Goal: Download file/media

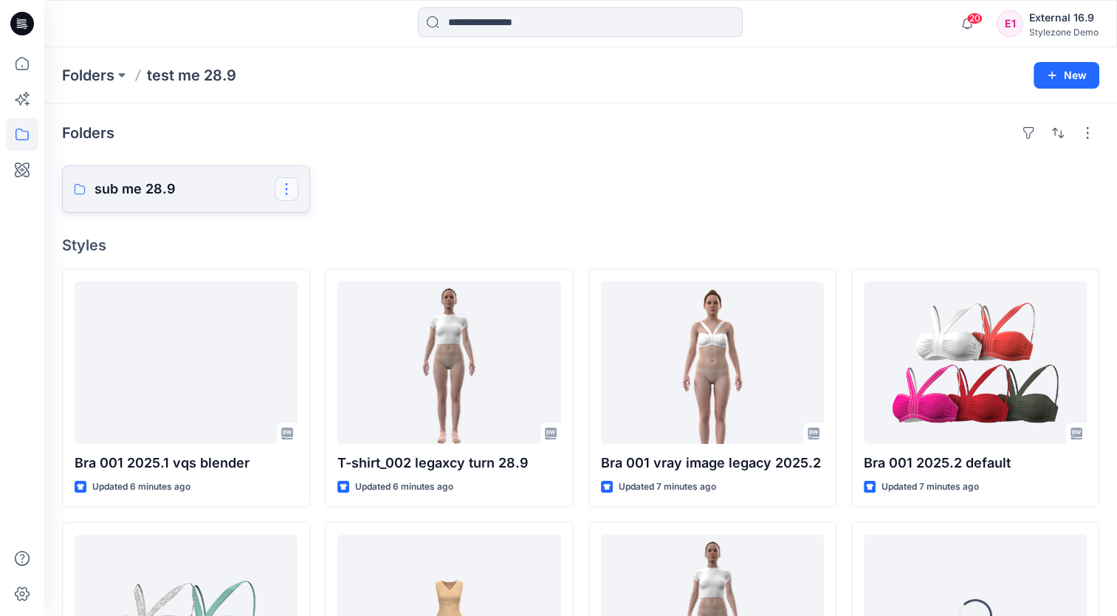
click at [288, 189] on button "button" at bounding box center [287, 189] width 24 height 24
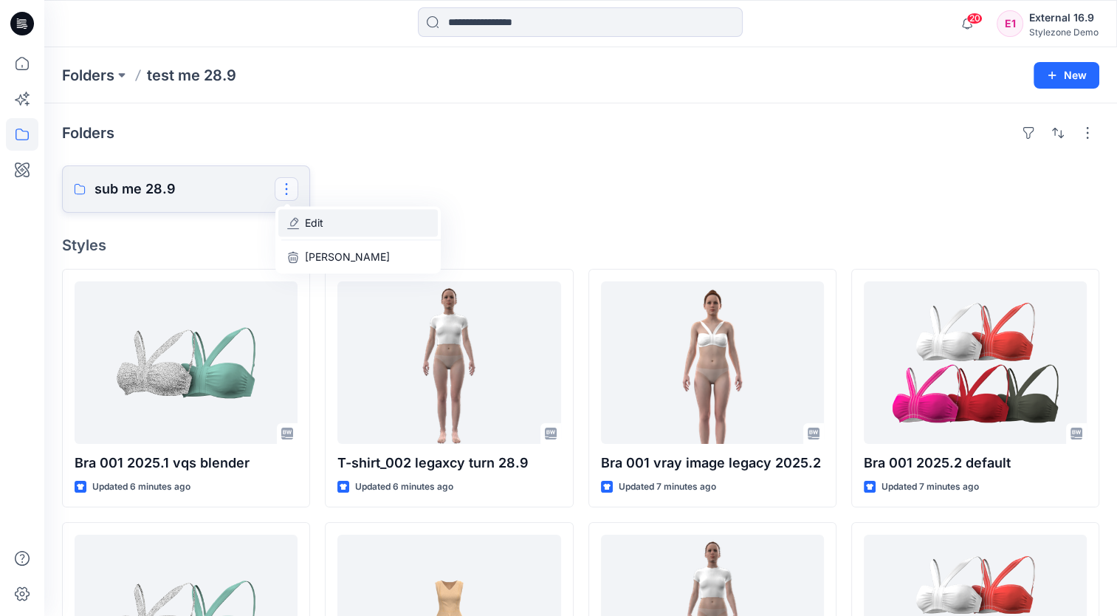
click at [346, 233] on button "Edit" at bounding box center [357, 222] width 159 height 27
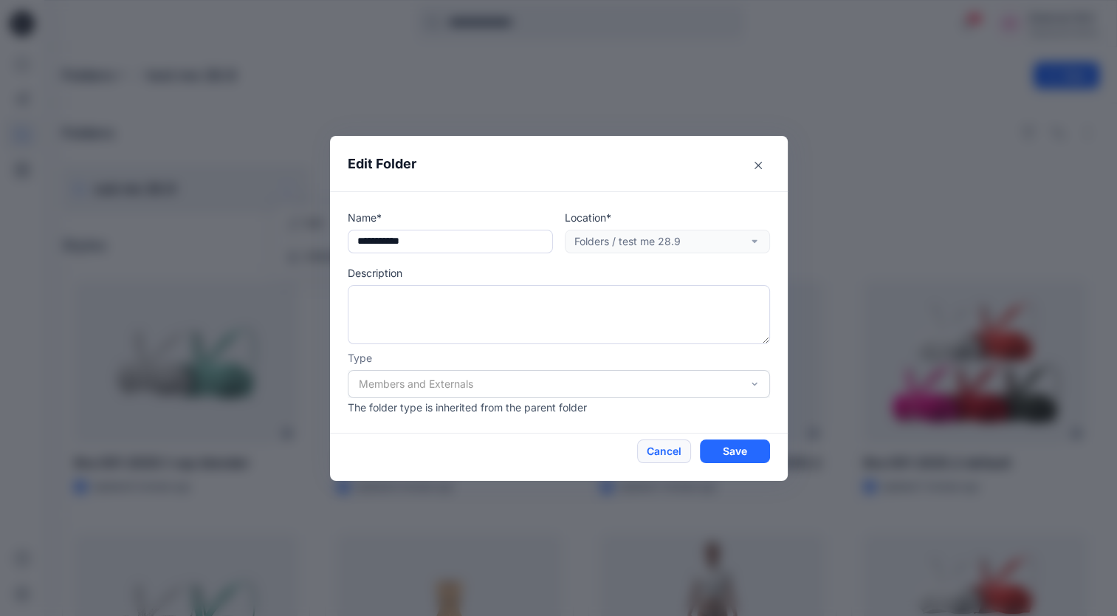
drag, startPoint x: 660, startPoint y: 445, endPoint x: 870, endPoint y: 322, distance: 242.9
click at [660, 445] on button "Cancel" at bounding box center [664, 451] width 54 height 24
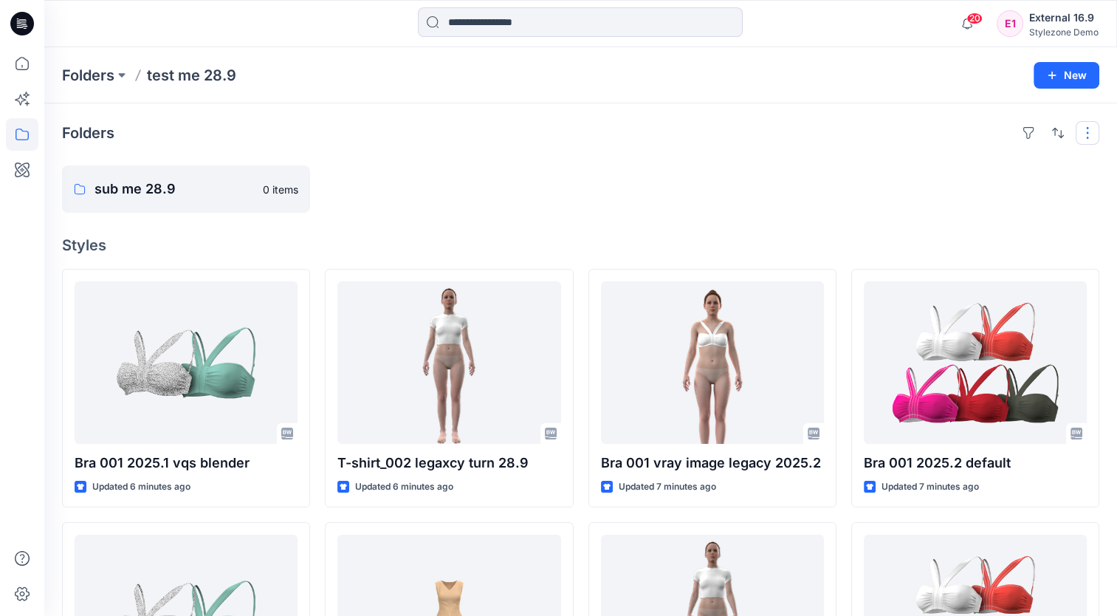
click at [1090, 131] on button "button" at bounding box center [1088, 133] width 24 height 24
click at [814, 156] on div "Folders Layout Grid Large Grid Folder View Compact Card Card View Card Info sub…" at bounding box center [580, 566] width 1073 height 927
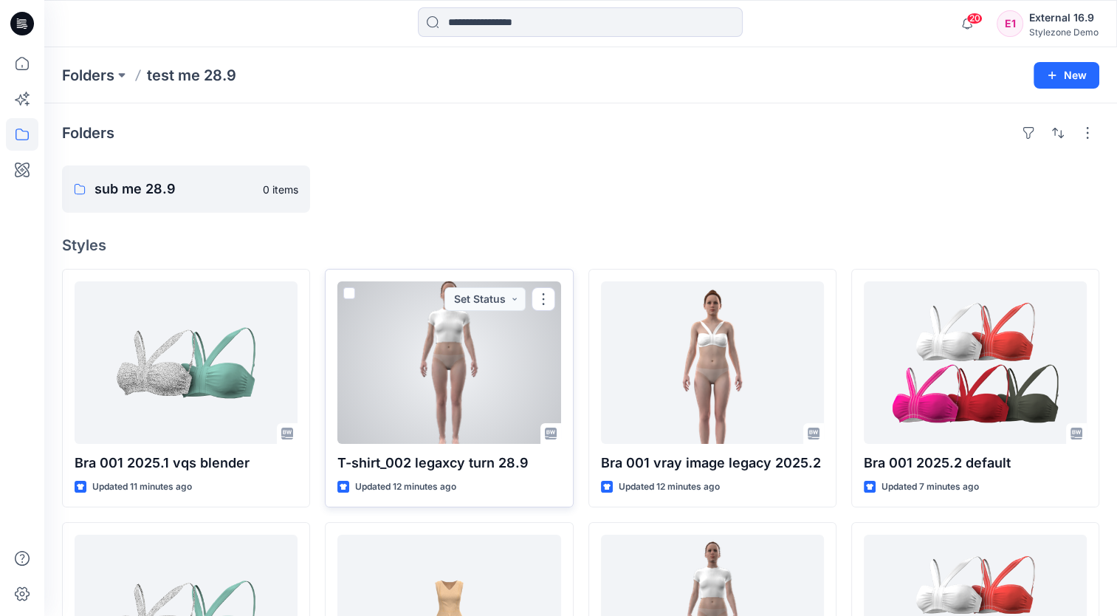
drag, startPoint x: 550, startPoint y: 303, endPoint x: 558, endPoint y: 309, distance: 10.5
click at [550, 303] on button "button" at bounding box center [544, 299] width 24 height 24
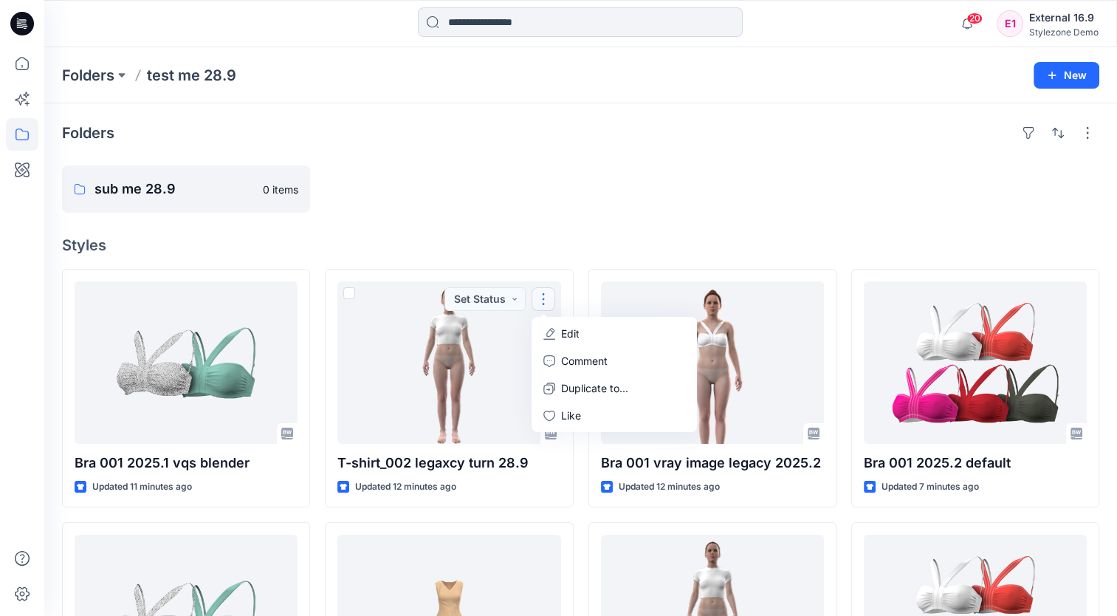
drag, startPoint x: 604, startPoint y: 149, endPoint x: 56, endPoint y: 69, distance: 553.7
click at [603, 149] on div "Folders sub me 28.9 0 items Styles Bra 001 2025.1 vqs blender Updated 11 minute…" at bounding box center [580, 566] width 1073 height 927
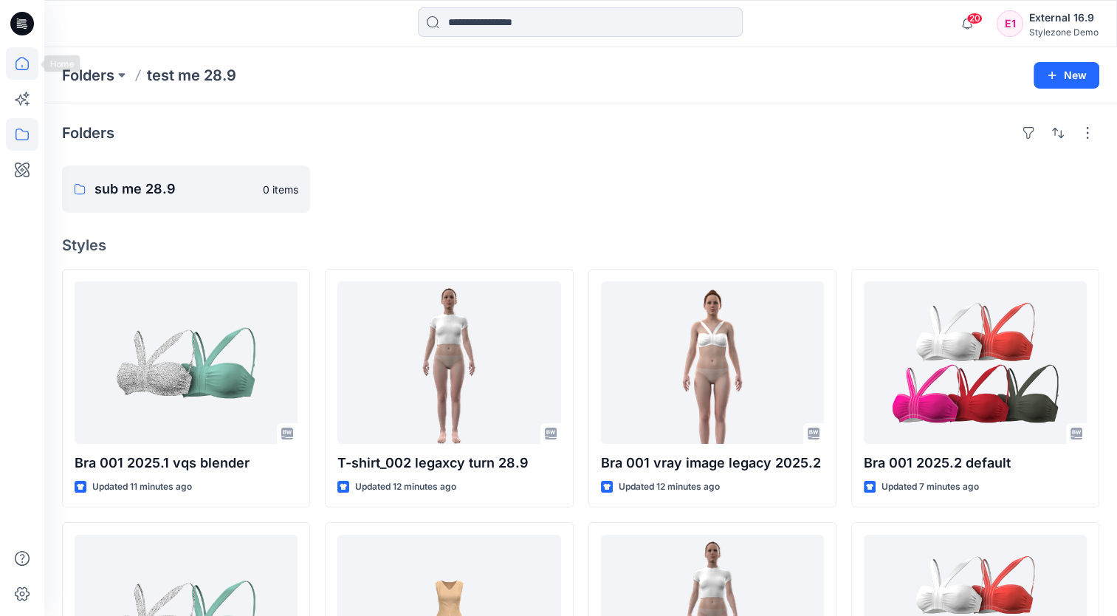
click at [26, 64] on icon at bounding box center [22, 63] width 32 height 32
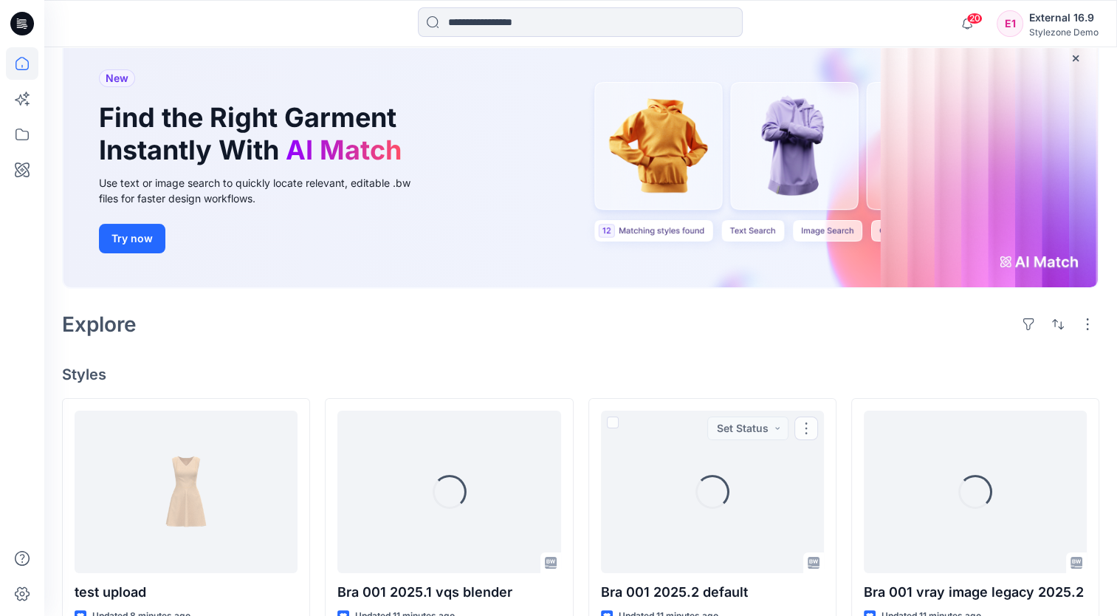
scroll to position [148, 0]
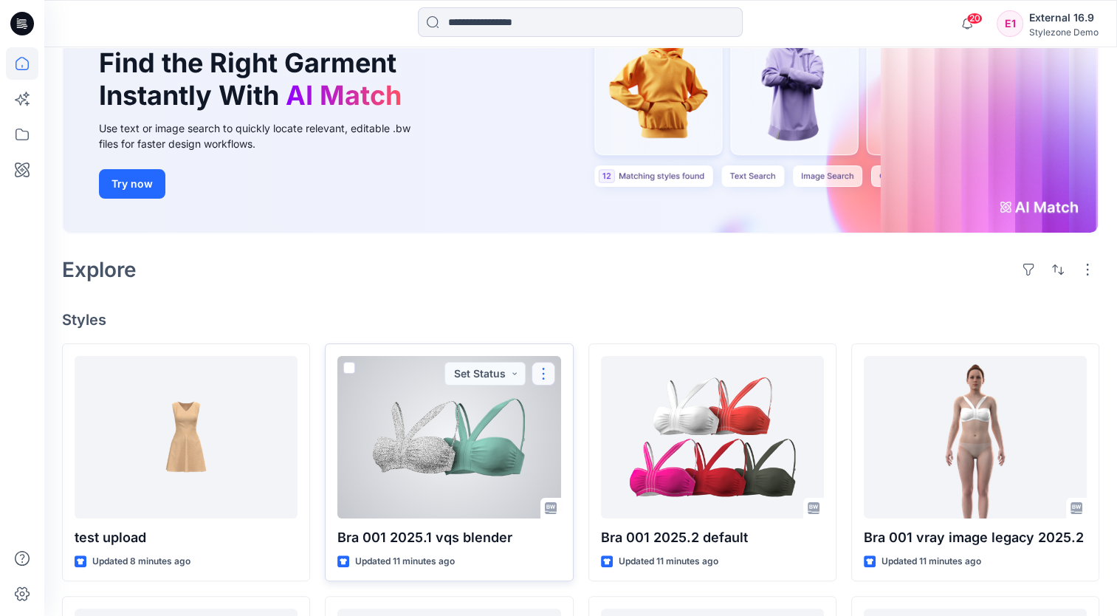
click at [543, 374] on button "button" at bounding box center [544, 374] width 24 height 24
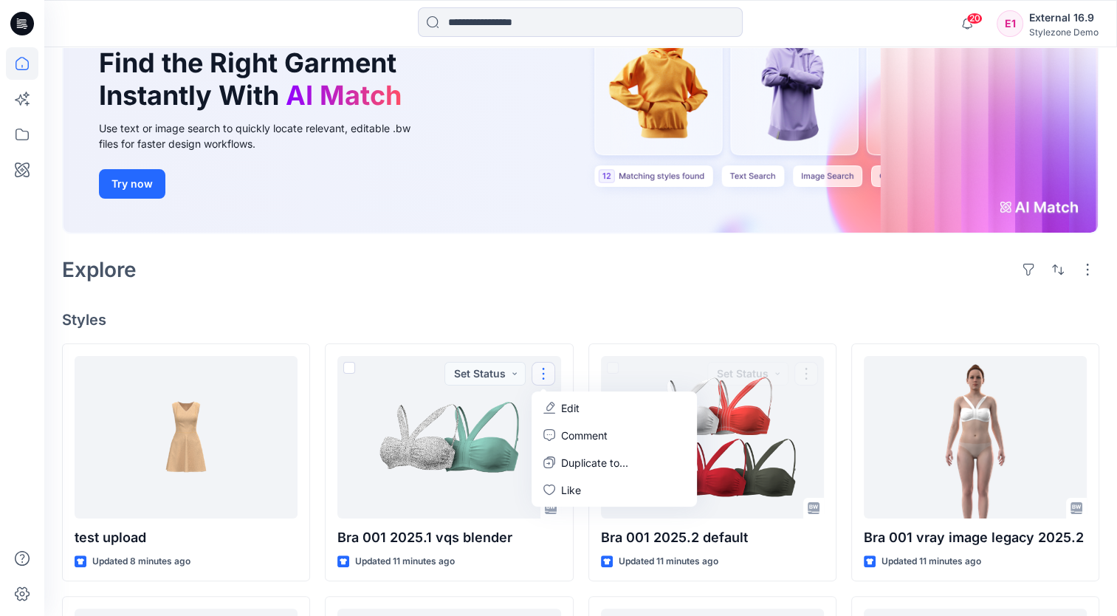
click at [665, 285] on div "Explore" at bounding box center [580, 269] width 1037 height 35
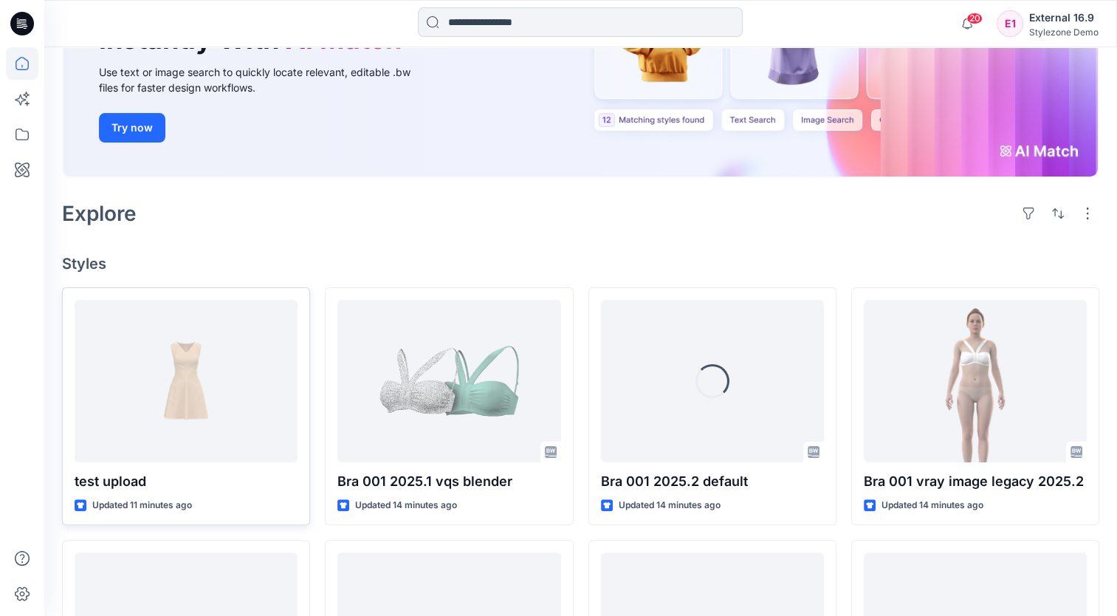
scroll to position [222, 0]
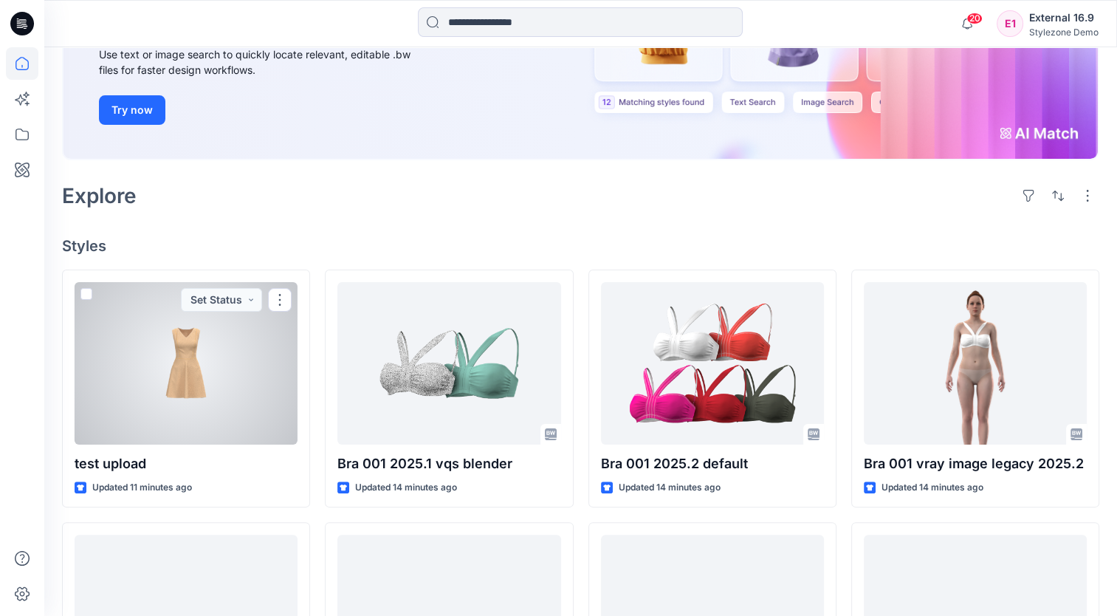
drag, startPoint x: 223, startPoint y: 378, endPoint x: 230, endPoint y: 366, distance: 13.9
click at [223, 378] on div at bounding box center [186, 363] width 223 height 162
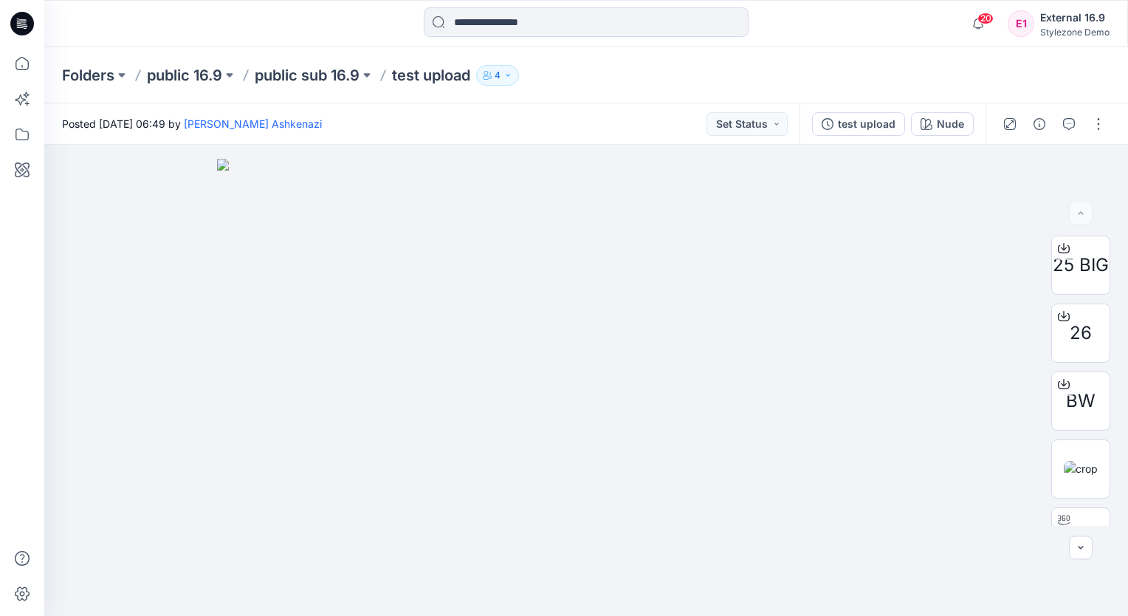
click at [89, 77] on p "Folders" at bounding box center [88, 75] width 52 height 21
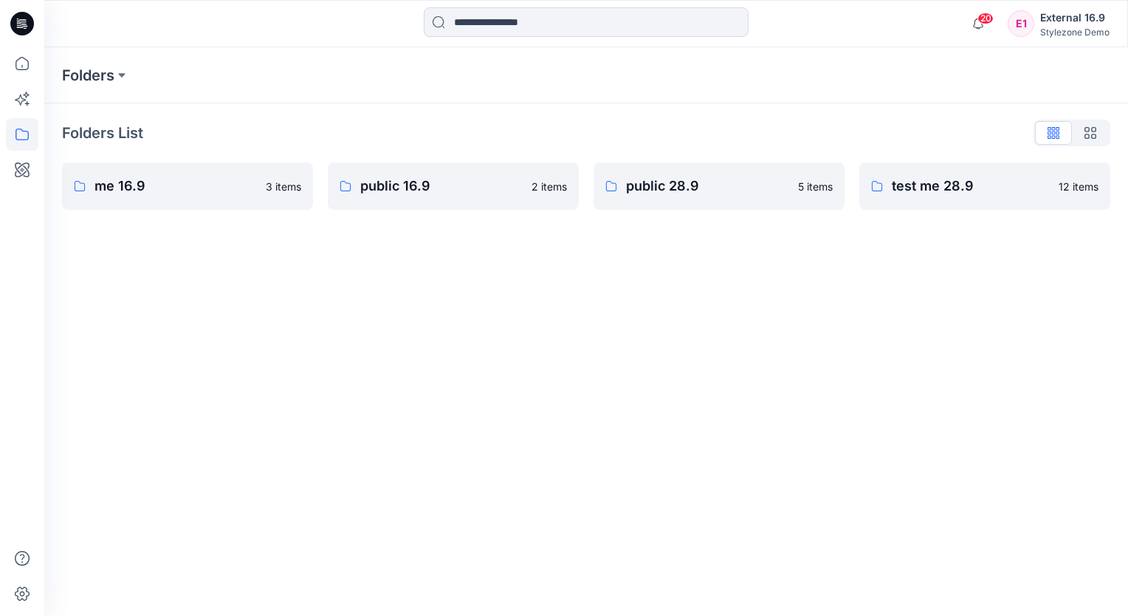
click at [21, 131] on icon at bounding box center [22, 134] width 32 height 32
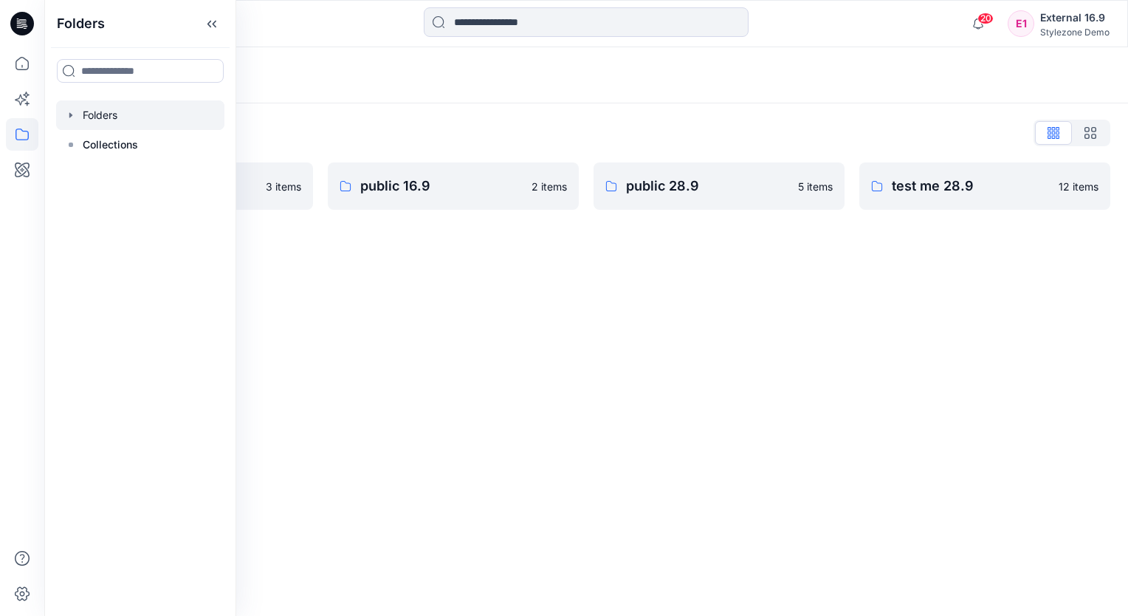
click at [106, 108] on div at bounding box center [140, 115] width 168 height 30
click at [222, 31] on icon at bounding box center [212, 24] width 24 height 24
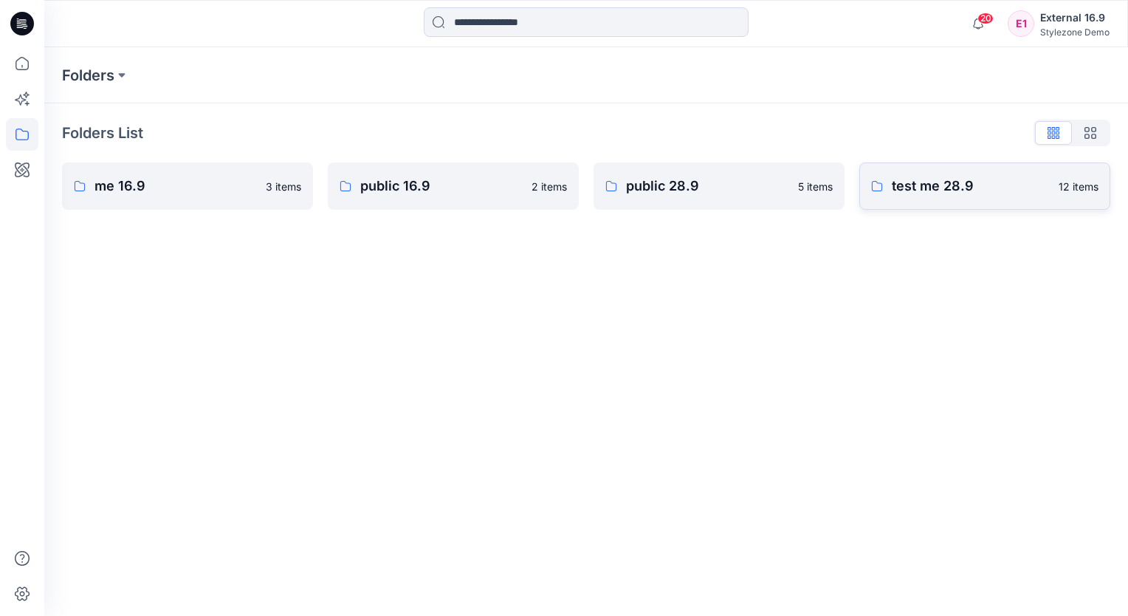
click at [916, 188] on p "test me 28.9" at bounding box center [971, 186] width 158 height 21
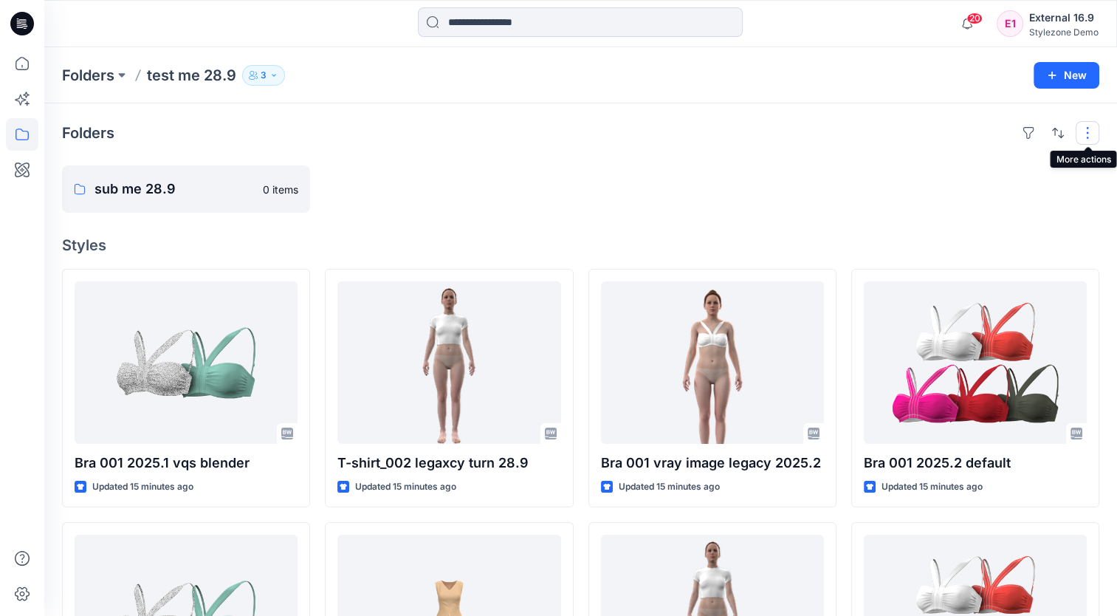
click at [1091, 141] on button "button" at bounding box center [1088, 133] width 24 height 24
drag, startPoint x: 724, startPoint y: 182, endPoint x: 490, endPoint y: 255, distance: 246.2
click at [724, 182] on div at bounding box center [713, 188] width 248 height 47
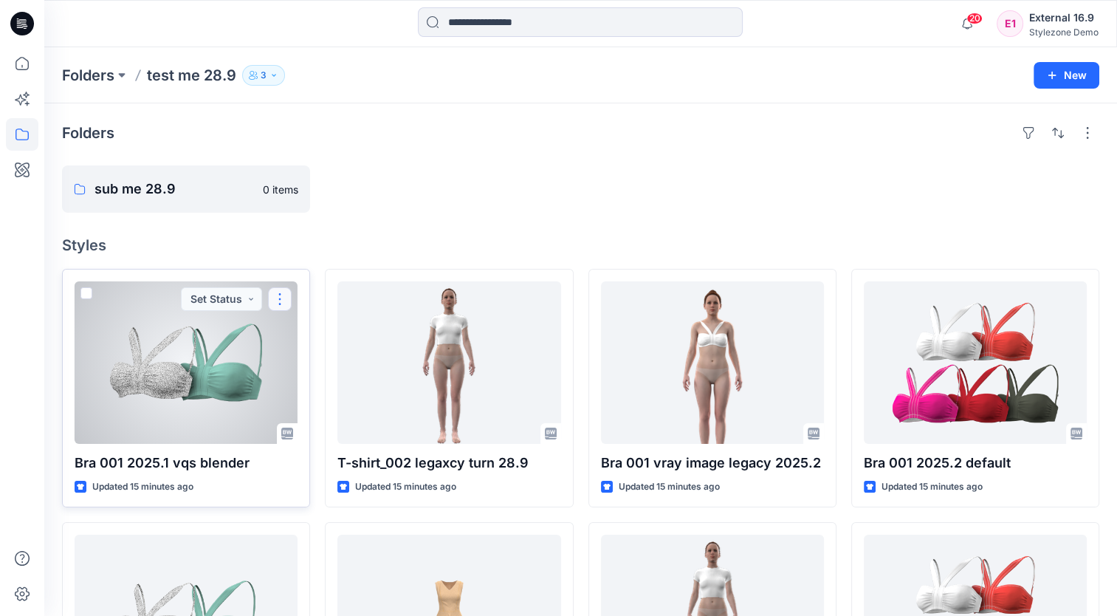
click at [283, 299] on button "button" at bounding box center [280, 299] width 24 height 24
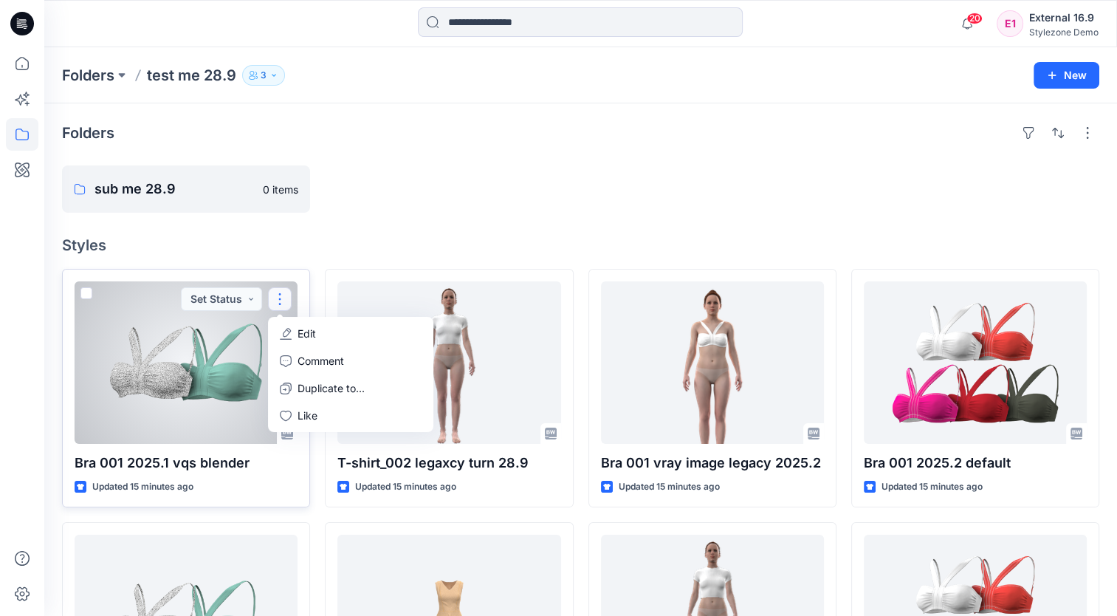
click at [325, 328] on button "Edit" at bounding box center [350, 333] width 159 height 27
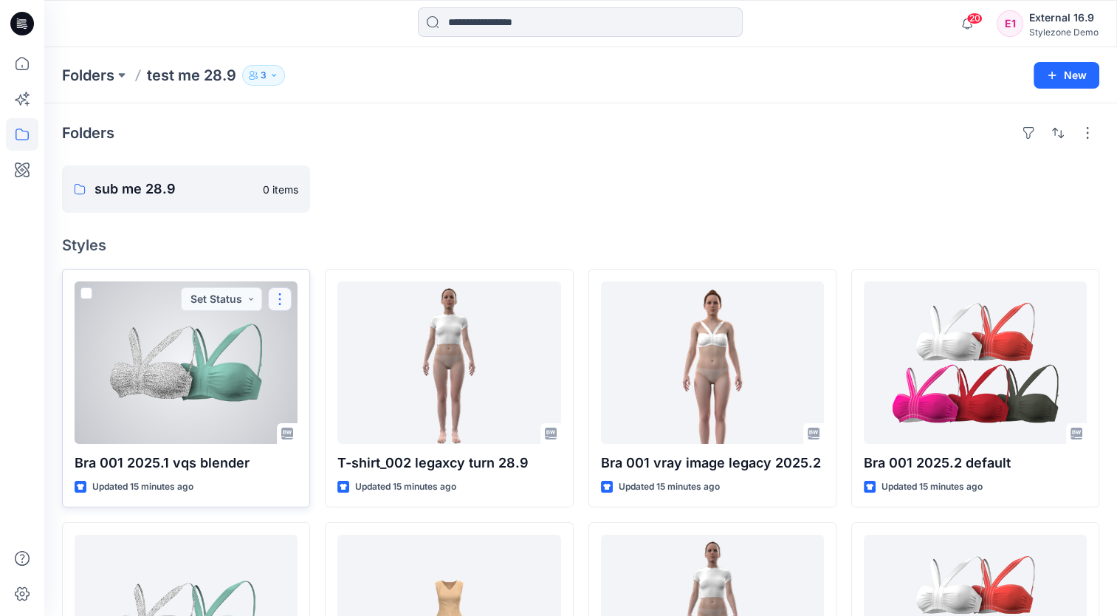
click at [283, 303] on button "button" at bounding box center [280, 299] width 24 height 24
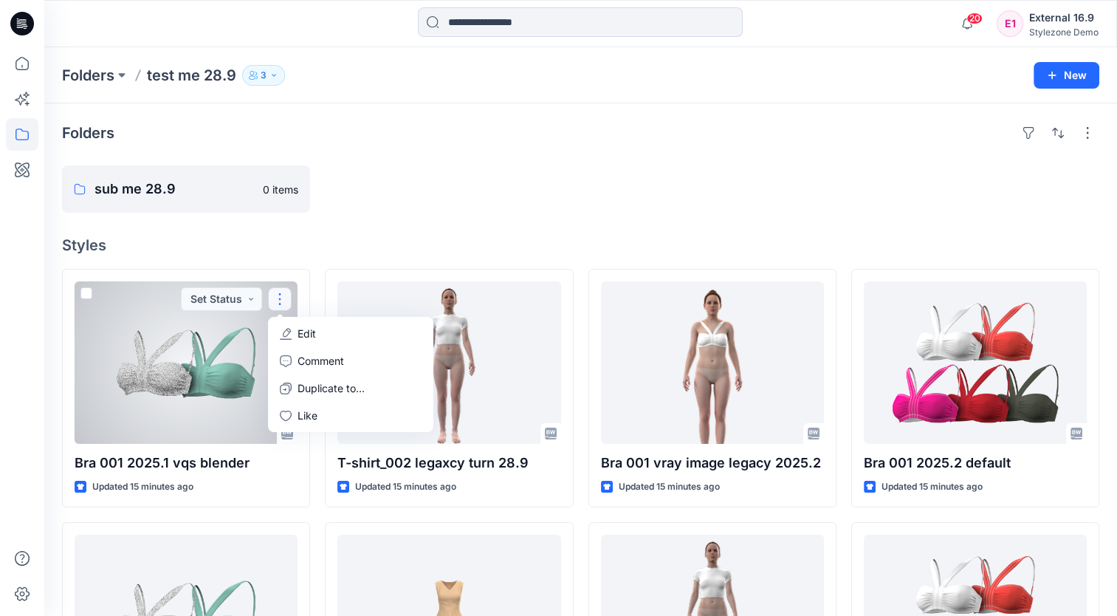
click at [399, 225] on div "Folders sub me 28.9 0 items Styles Bra 001 2025.1 vqs blender Updated 15 minute…" at bounding box center [580, 566] width 1073 height 927
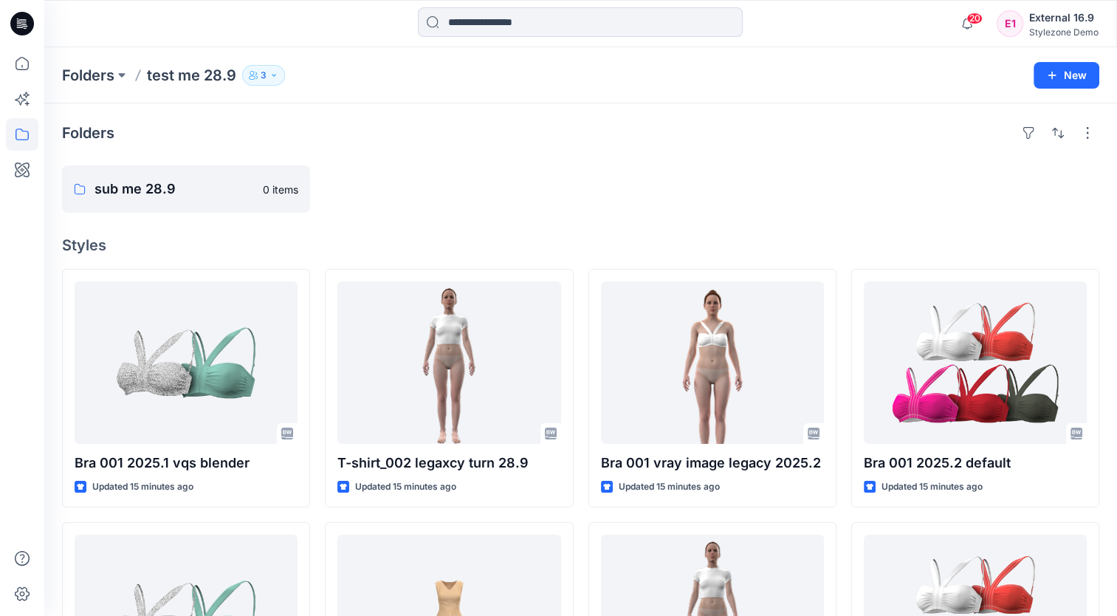
drag, startPoint x: 22, startPoint y: 69, endPoint x: 39, endPoint y: 84, distance: 23.0
click at [22, 68] on icon at bounding box center [22, 63] width 32 height 32
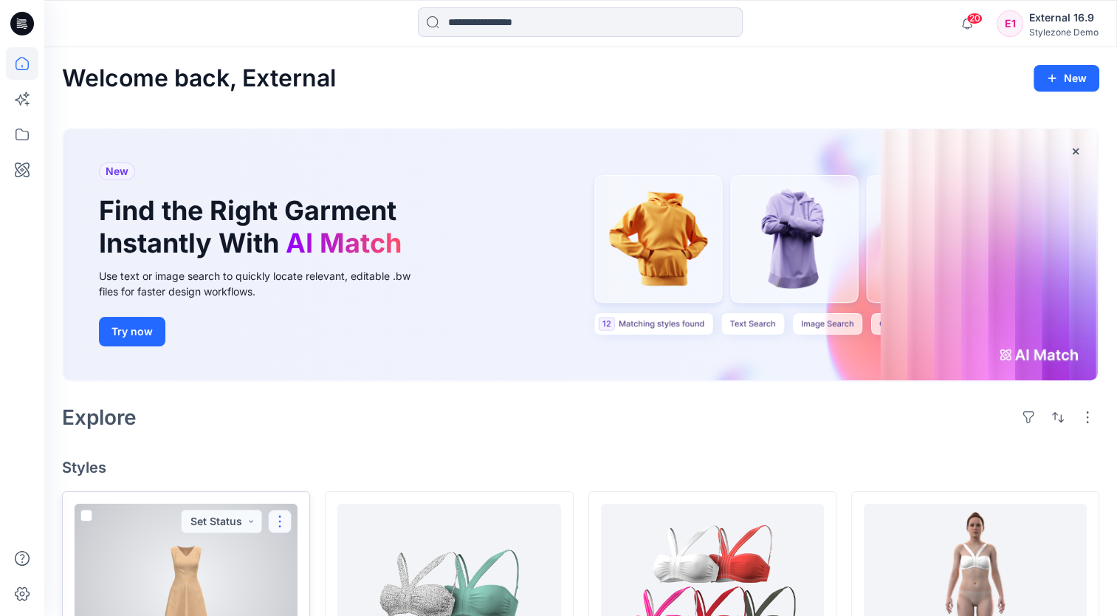
click at [277, 529] on button "button" at bounding box center [280, 522] width 24 height 24
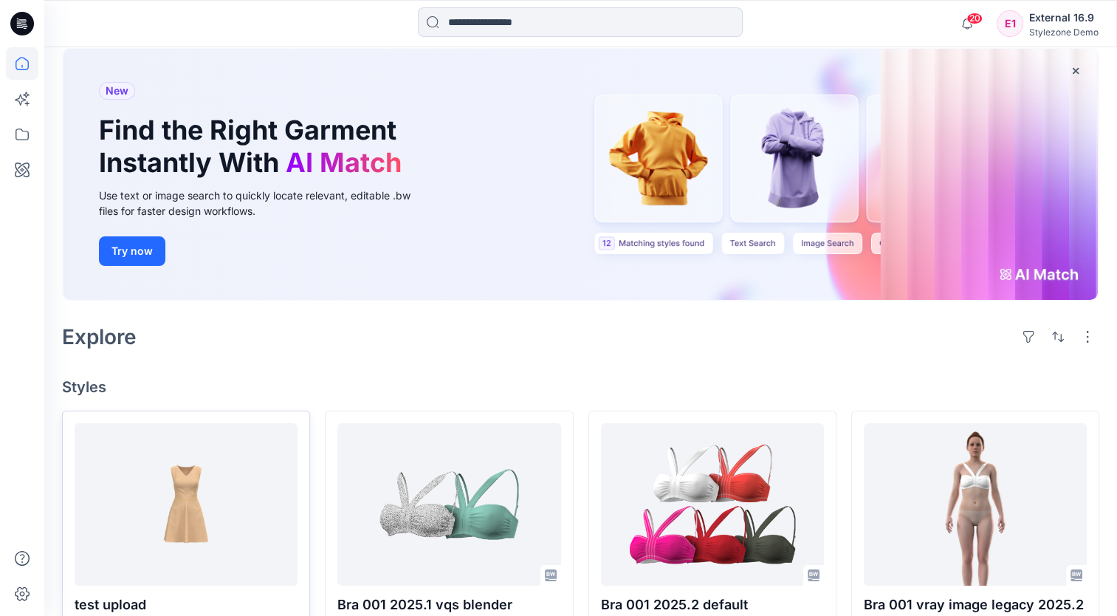
scroll to position [148, 0]
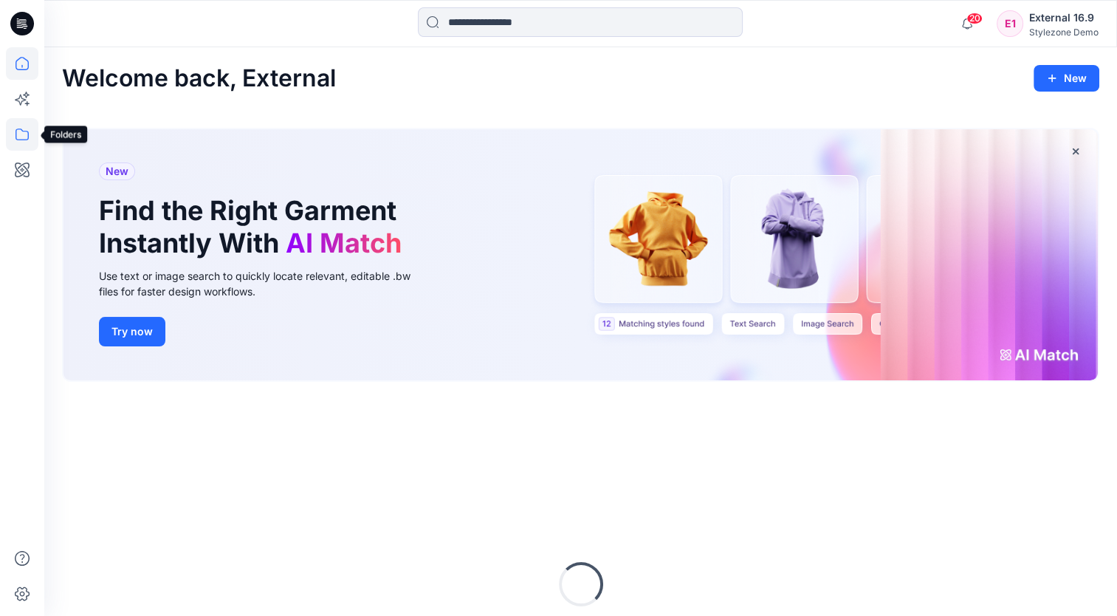
click at [27, 136] on icon at bounding box center [22, 134] width 32 height 32
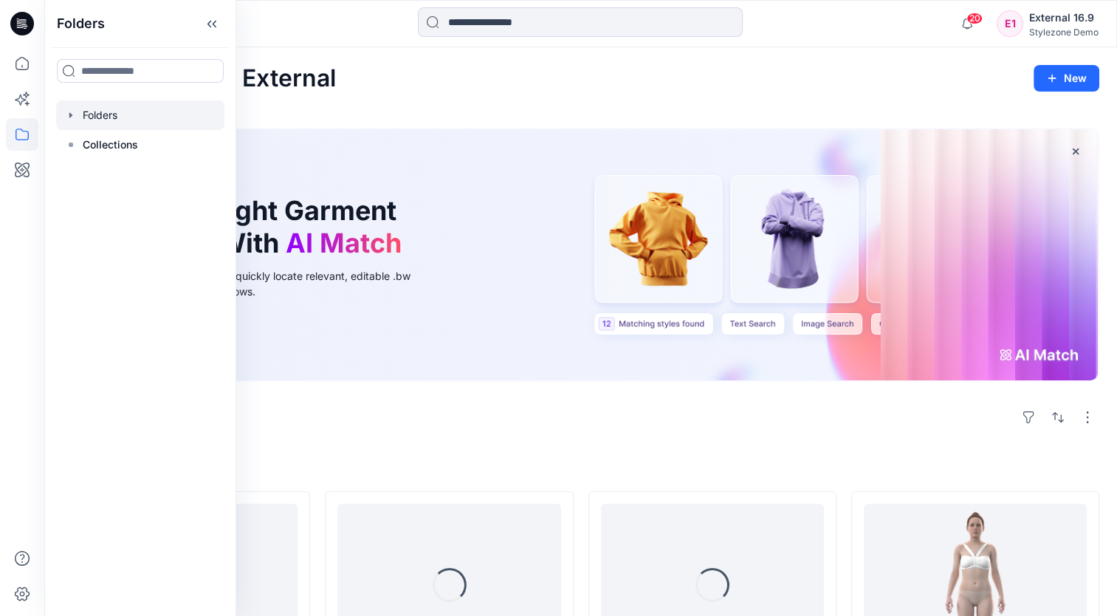
click at [115, 110] on div at bounding box center [140, 115] width 168 height 30
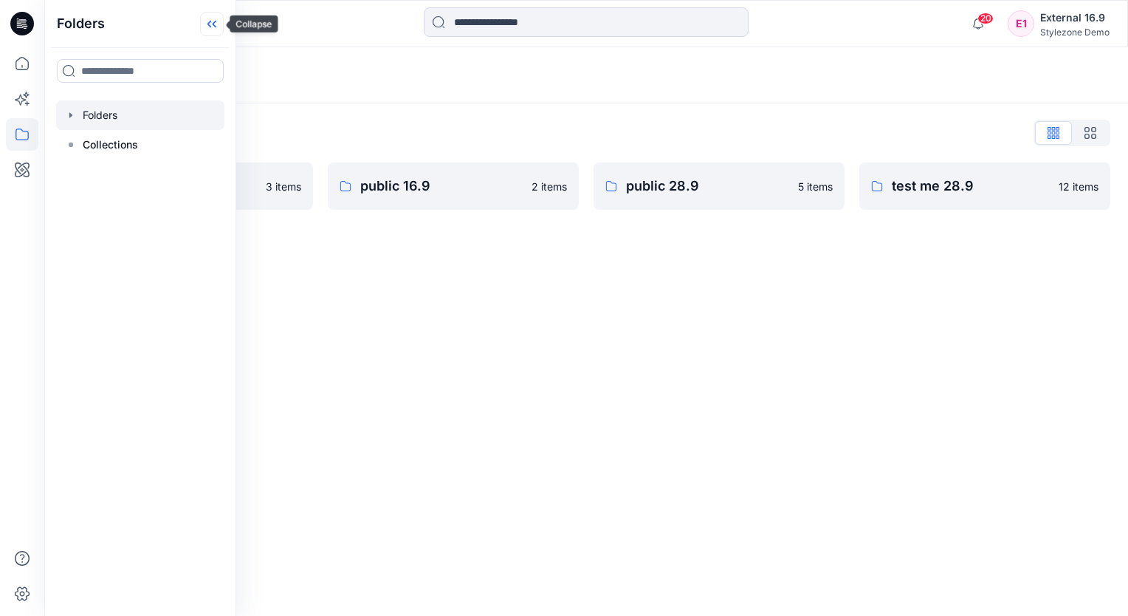
click at [212, 20] on icon at bounding box center [212, 24] width 24 height 24
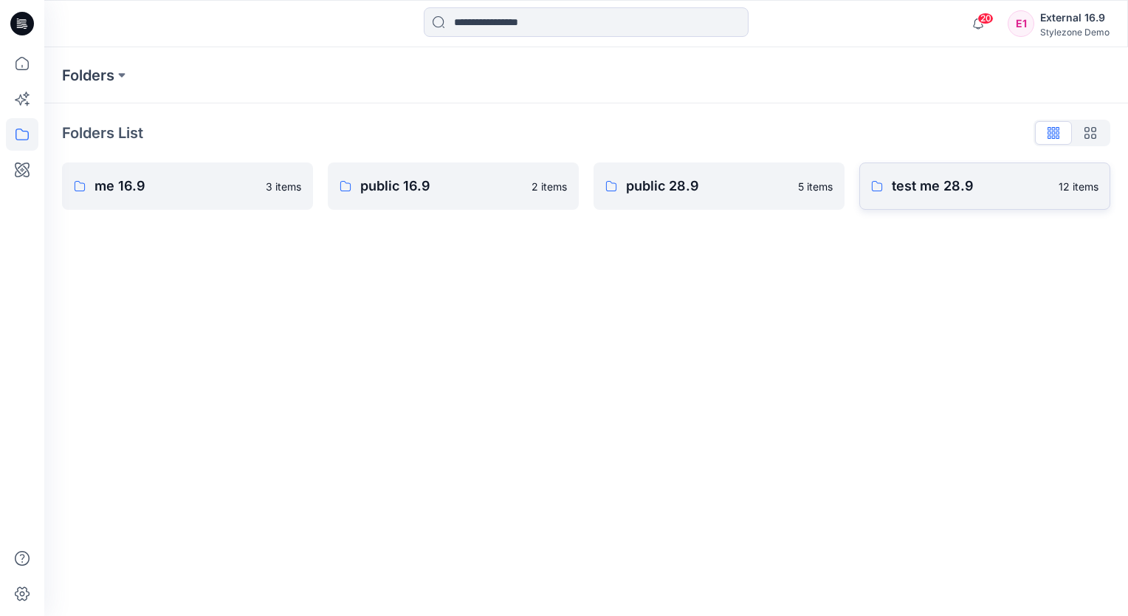
click at [969, 199] on link "test me 28.9 12 items" at bounding box center [985, 185] width 251 height 47
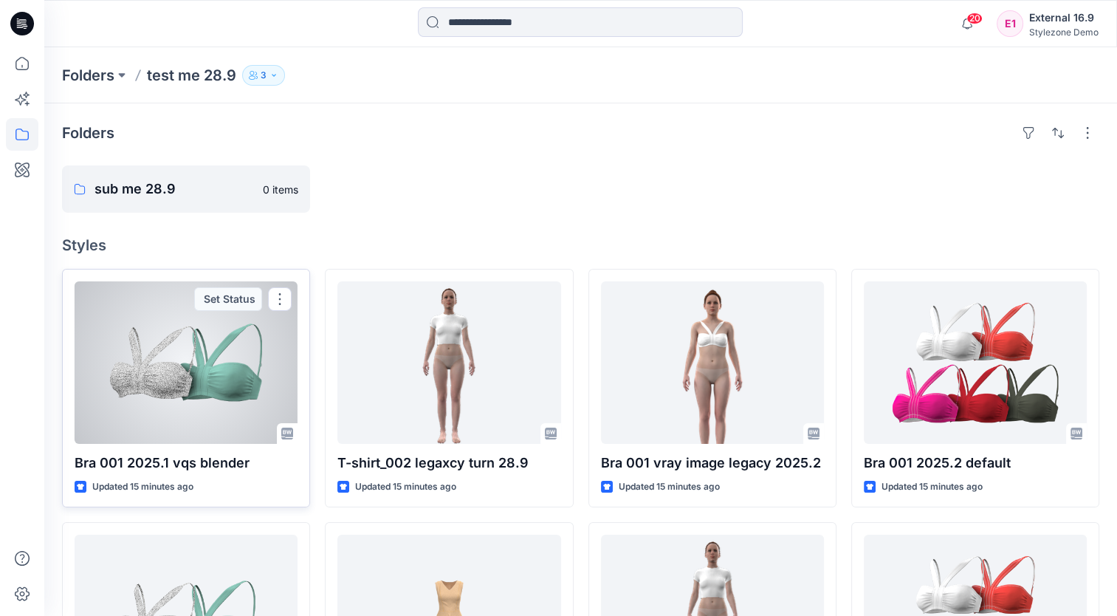
click at [231, 340] on div at bounding box center [186, 362] width 223 height 162
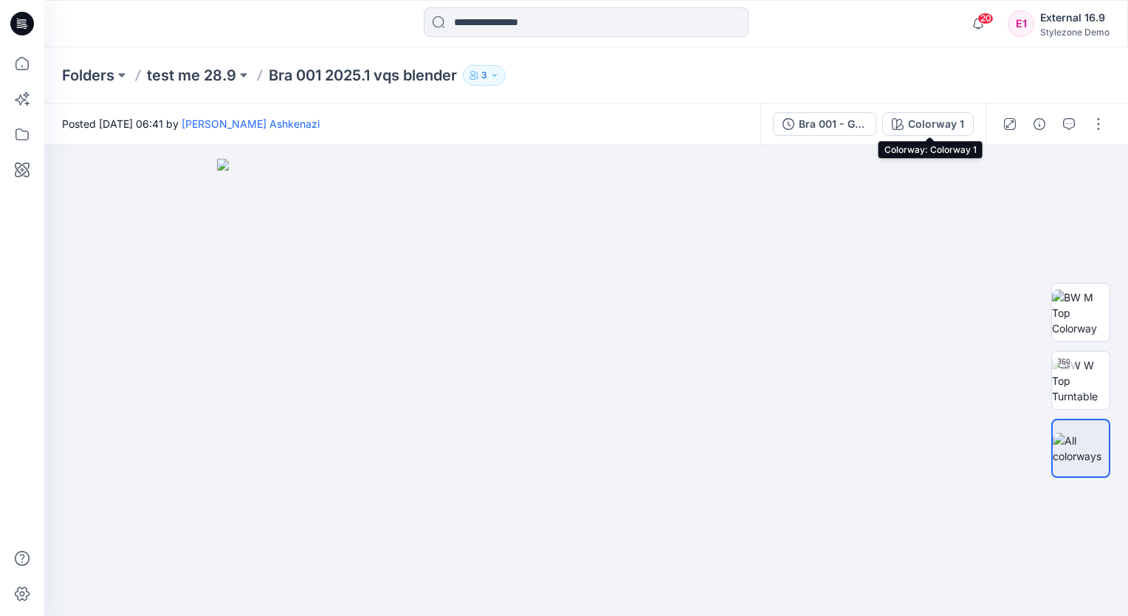
click at [933, 123] on div "Colorway 1" at bounding box center [936, 124] width 56 height 16
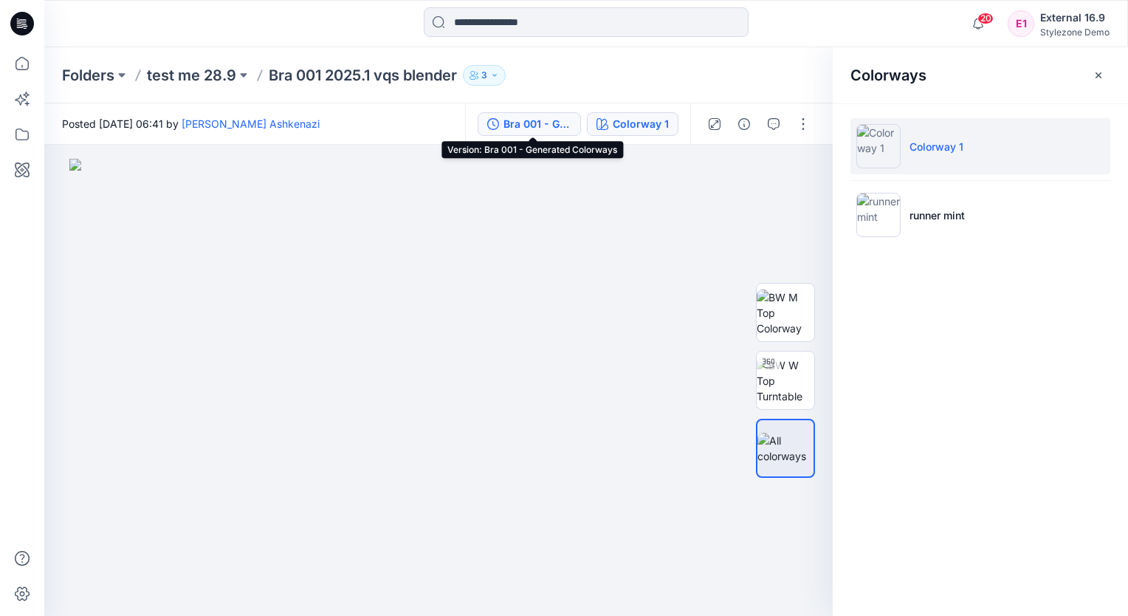
click at [545, 125] on div "Bra 001 - Generated Colorways" at bounding box center [538, 124] width 68 height 16
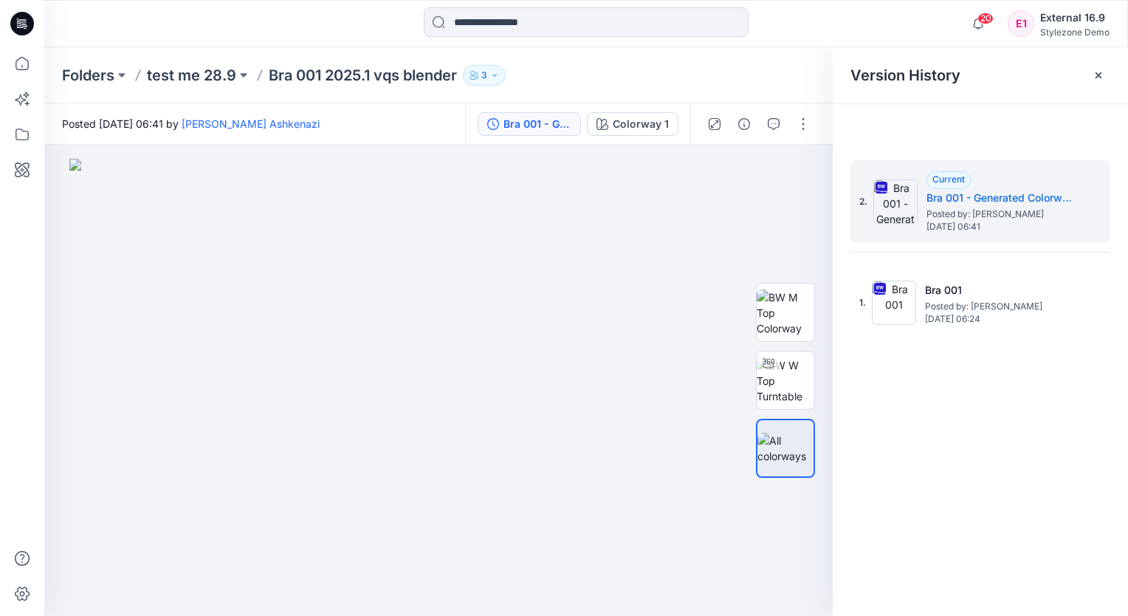
click at [1099, 78] on icon at bounding box center [1099, 75] width 12 height 12
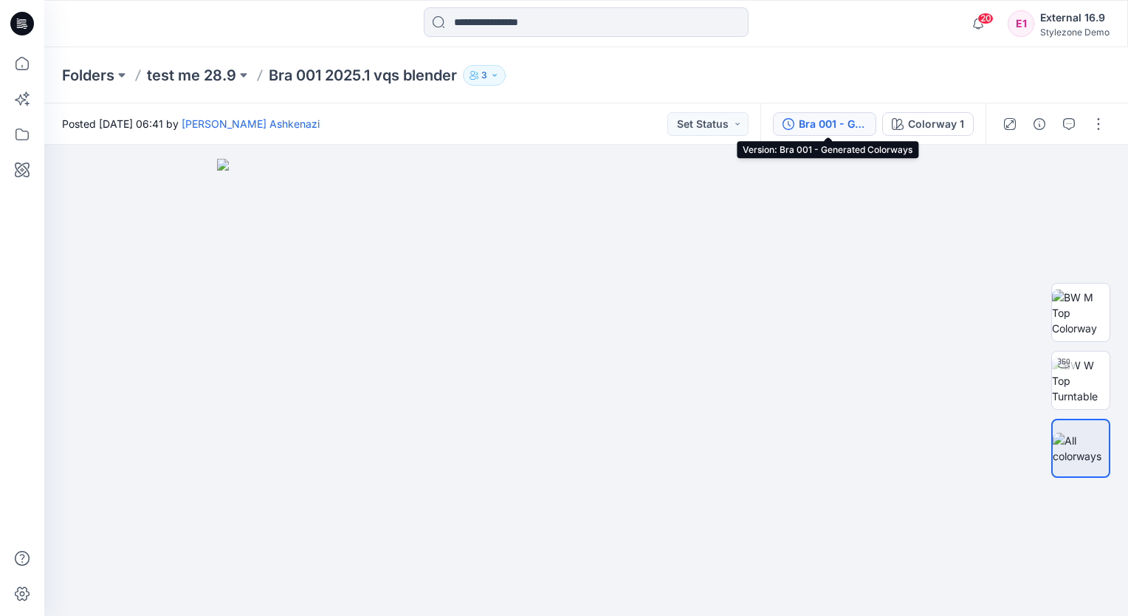
click at [816, 131] on div "Bra 001 - Generated Colorways" at bounding box center [833, 124] width 68 height 16
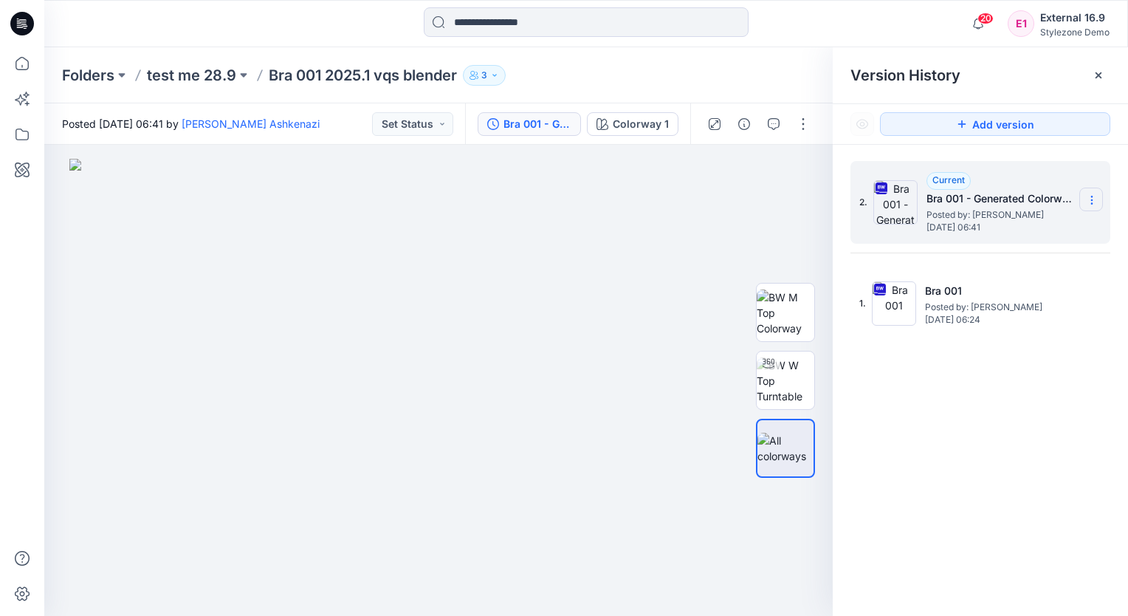
click at [1090, 194] on icon at bounding box center [1092, 200] width 12 height 12
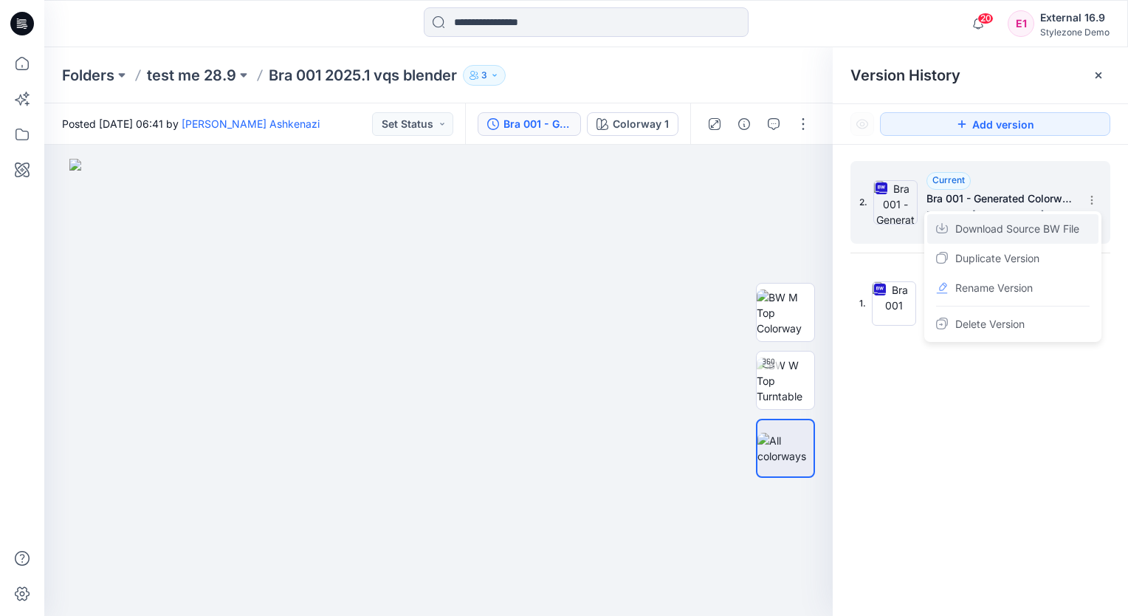
click at [1074, 232] on span "Download Source BW File" at bounding box center [1018, 229] width 124 height 18
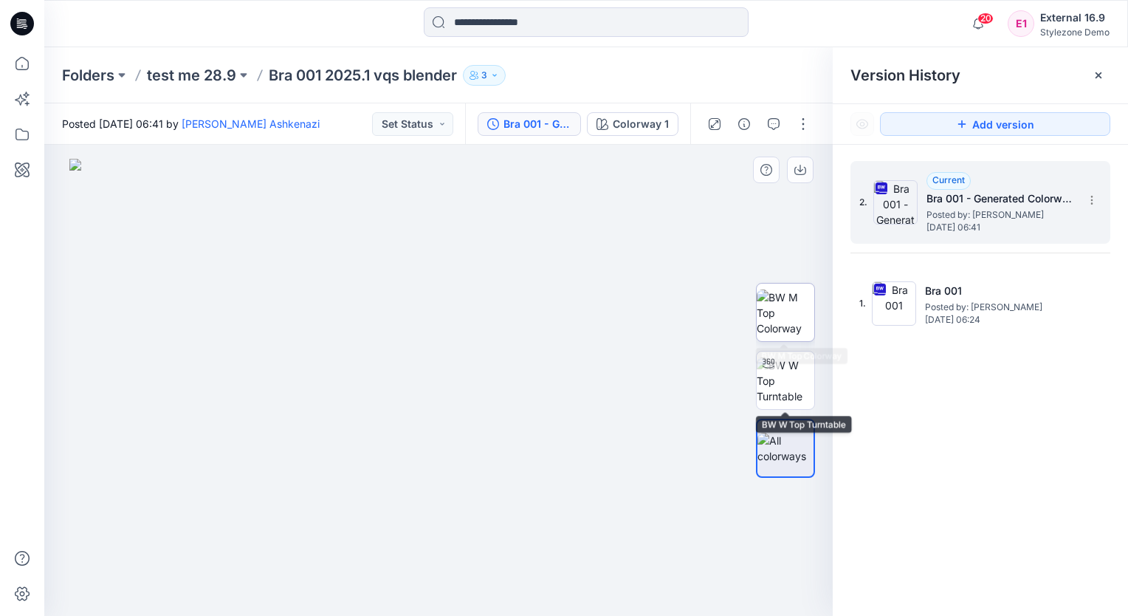
click at [793, 312] on img at bounding box center [786, 312] width 58 height 47
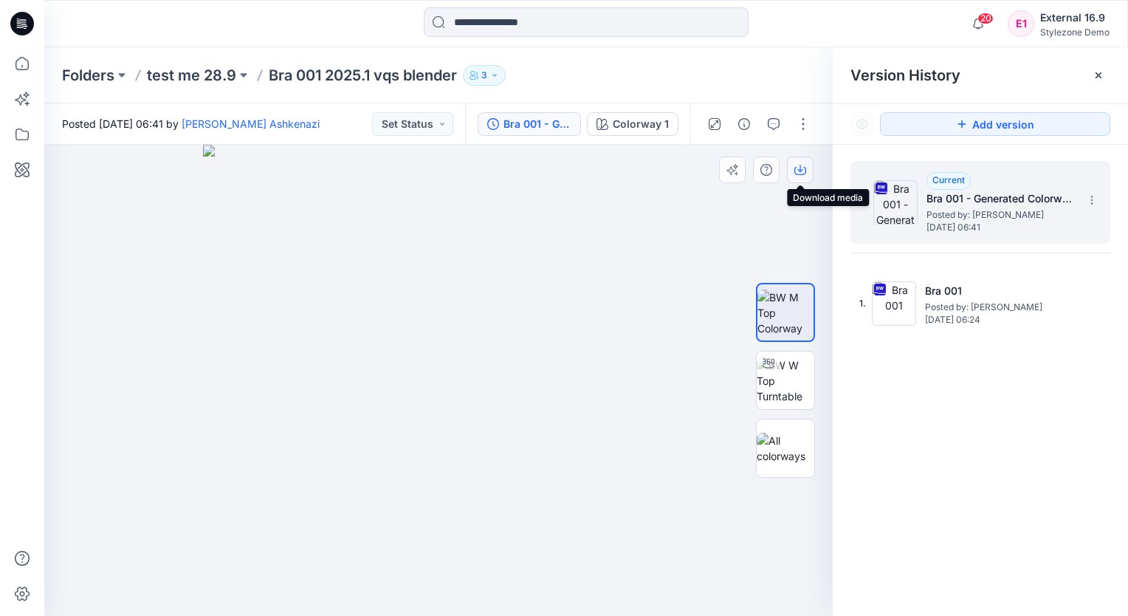
click at [798, 174] on icon "button" at bounding box center [801, 170] width 12 height 12
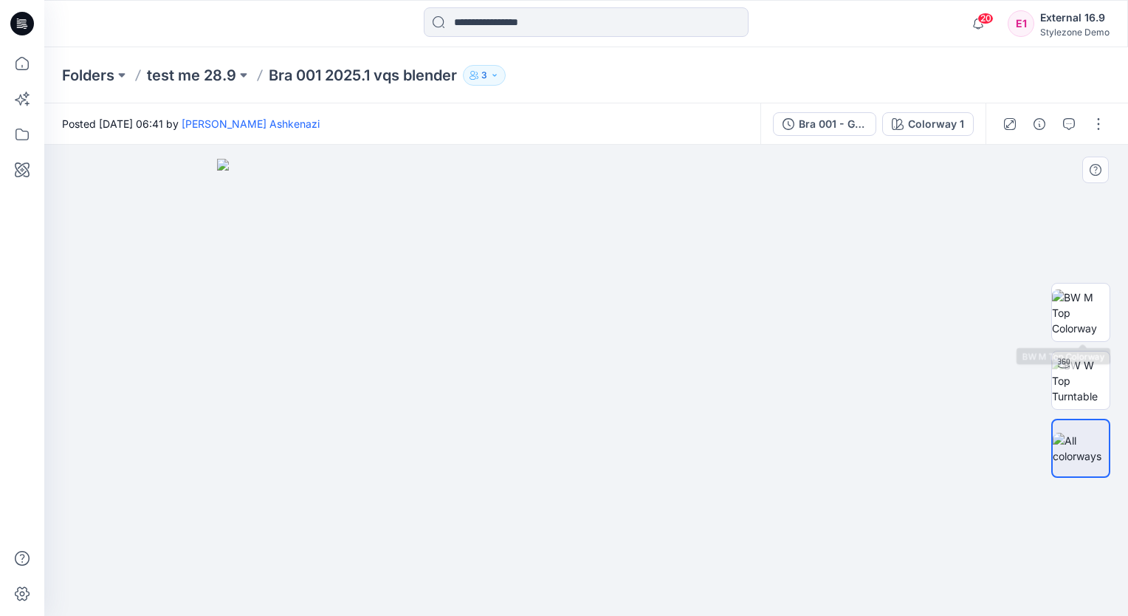
drag, startPoint x: 1072, startPoint y: 297, endPoint x: 1074, endPoint y: 239, distance: 58.4
click at [1073, 297] on img at bounding box center [1081, 312] width 58 height 47
